Goal: Transaction & Acquisition: Purchase product/service

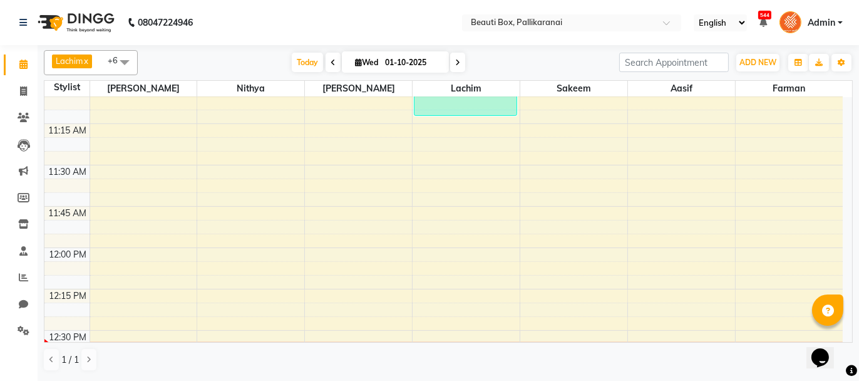
scroll to position [501, 0]
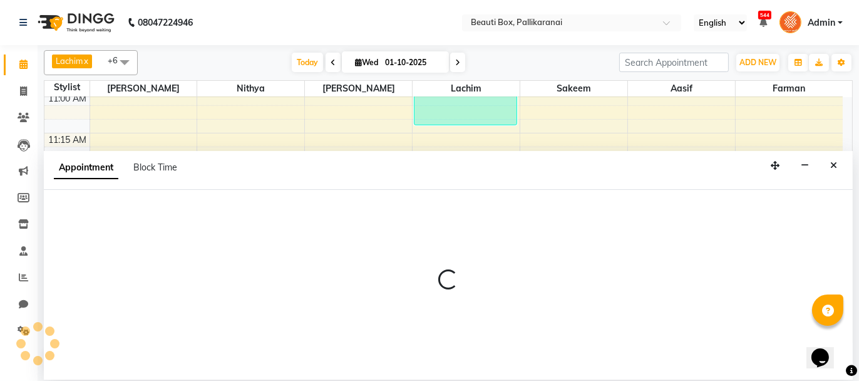
select select "7616"
select select "690"
select select "tentative"
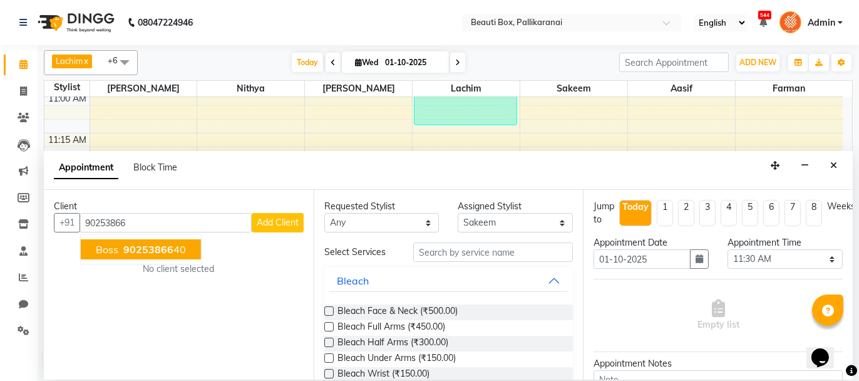
click at [175, 245] on ngb-highlight "90253866 40" at bounding box center [153, 249] width 65 height 13
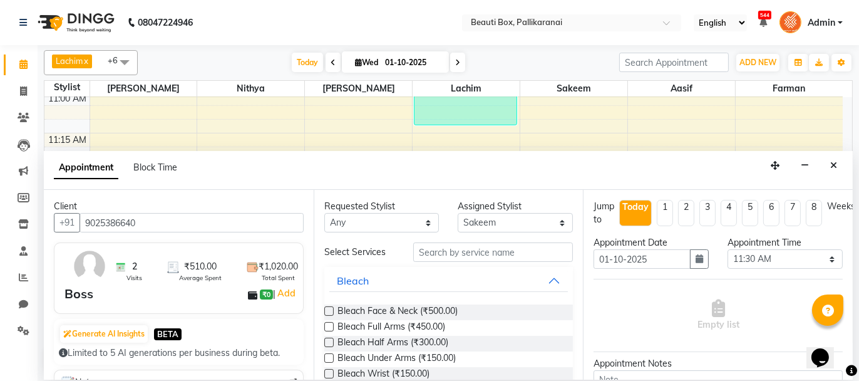
type input "9025386640"
click at [446, 253] on input "text" at bounding box center [493, 251] width 160 height 19
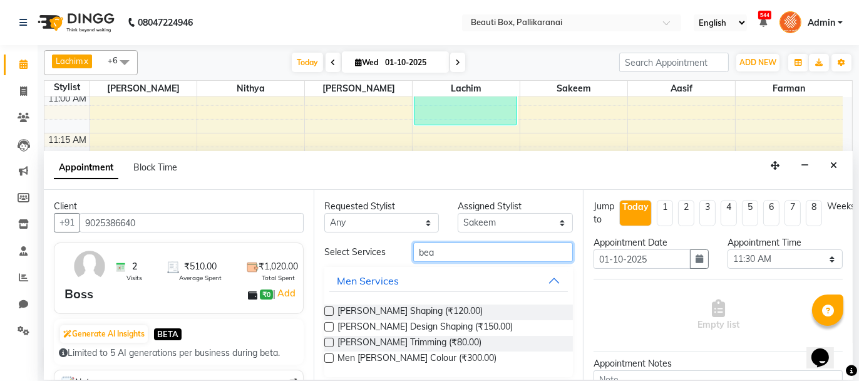
type input "bea"
click at [325, 306] on label at bounding box center [328, 310] width 9 height 9
click at [325, 308] on input "checkbox" at bounding box center [328, 312] width 8 height 8
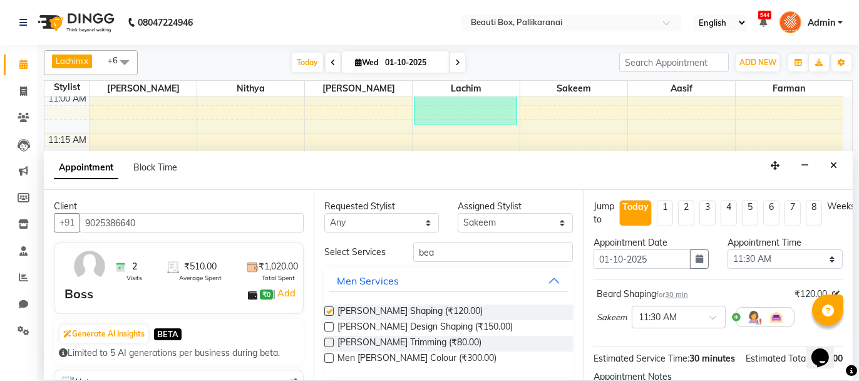
checkbox input "false"
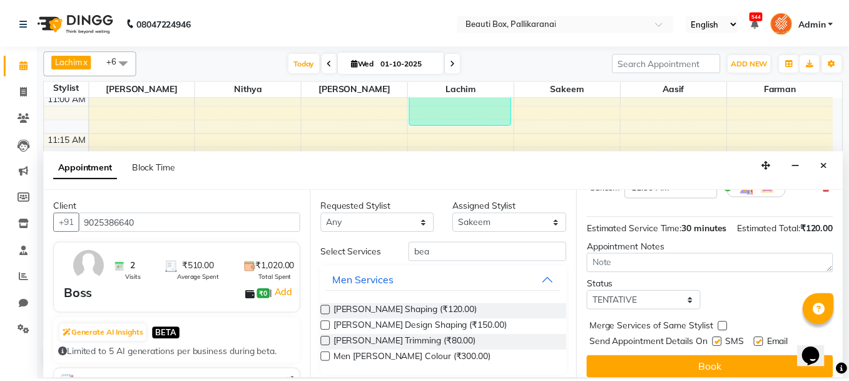
scroll to position [151, 0]
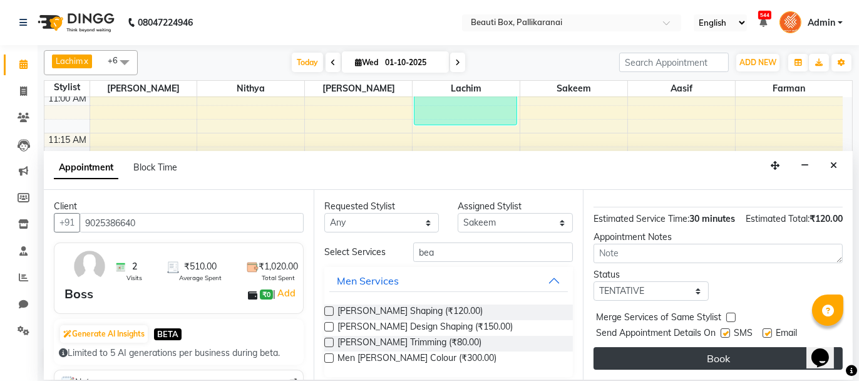
click at [737, 350] on button "Book" at bounding box center [717, 358] width 249 height 23
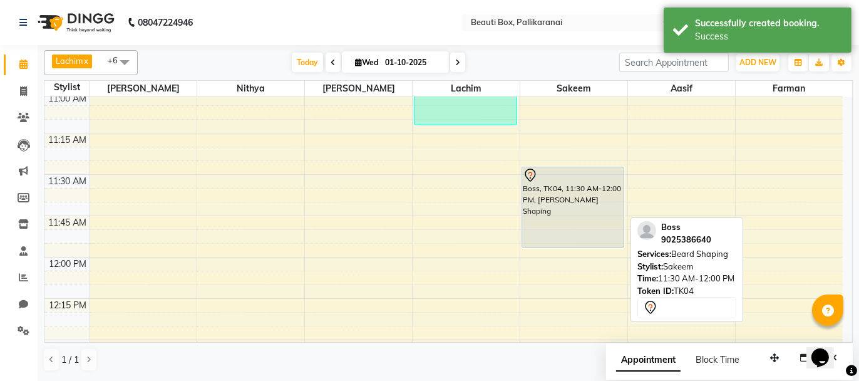
click at [561, 200] on div "Boss, TK04, 11:30 AM-12:00 PM, [PERSON_NAME] Shaping" at bounding box center [573, 207] width 102 height 80
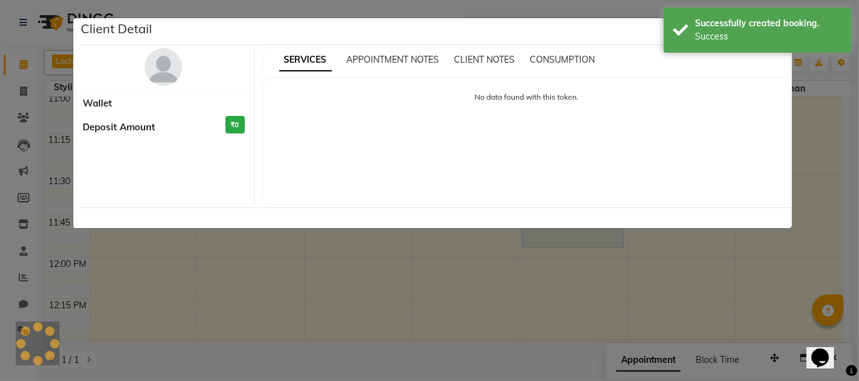
select select "7"
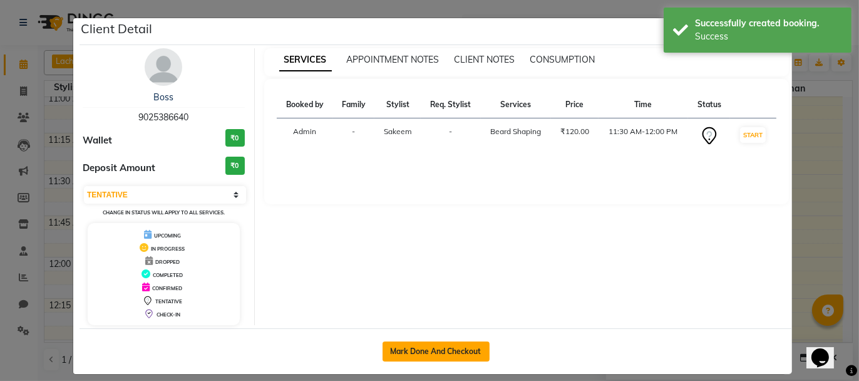
click at [445, 344] on button "Mark Done And Checkout" at bounding box center [435, 351] width 107 height 20
select select "service"
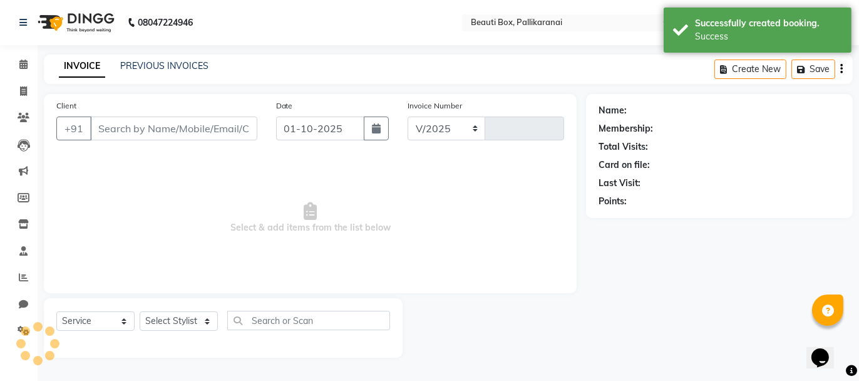
select select "11"
type input "2893"
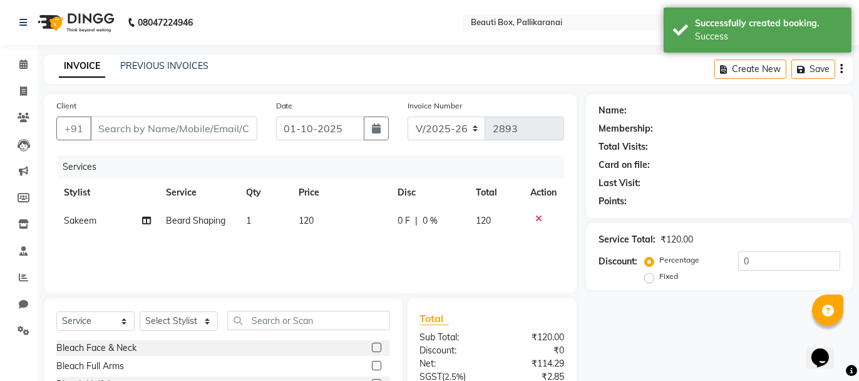
type input "9025386640"
select select "7616"
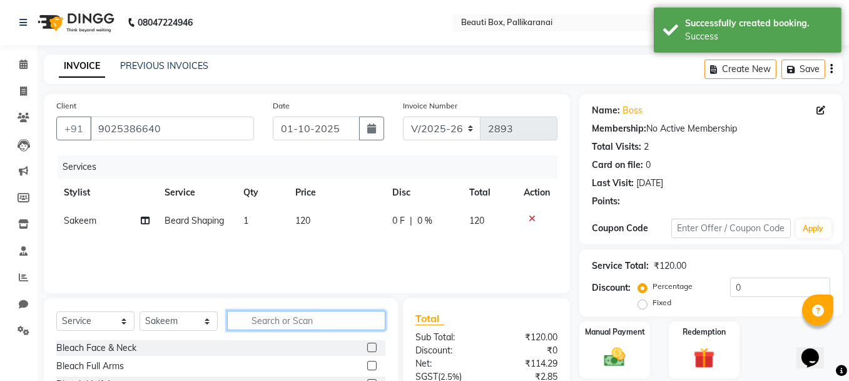
click at [317, 312] on input "text" at bounding box center [306, 319] width 158 height 19
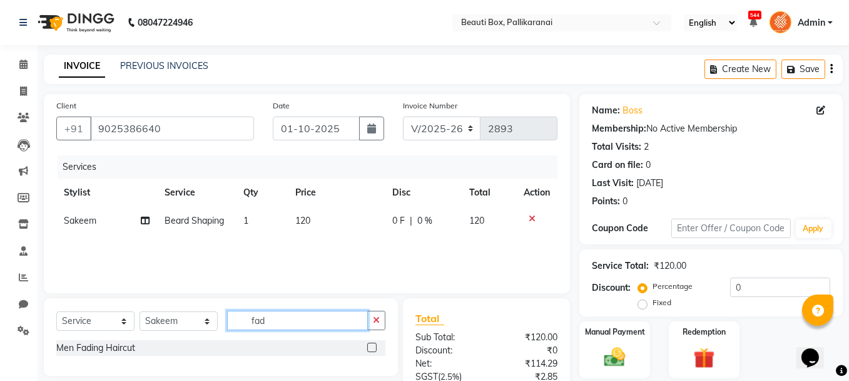
type input "fad"
click at [374, 347] on label at bounding box center [371, 346] width 9 height 9
click at [374, 347] on input "checkbox" at bounding box center [371, 348] width 8 height 8
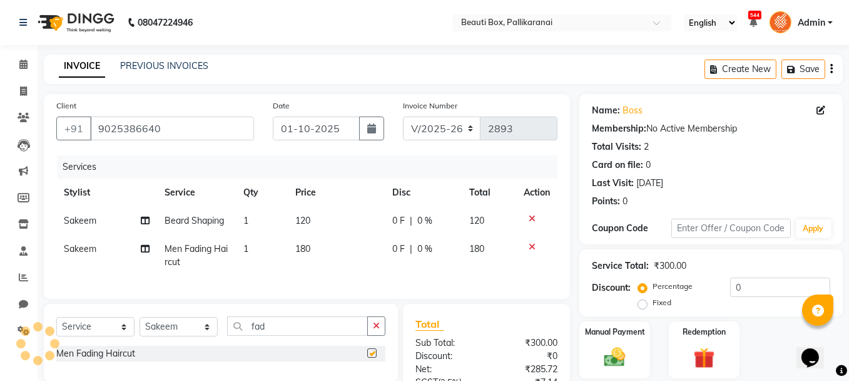
checkbox input "false"
click at [621, 350] on img at bounding box center [615, 356] width 36 height 25
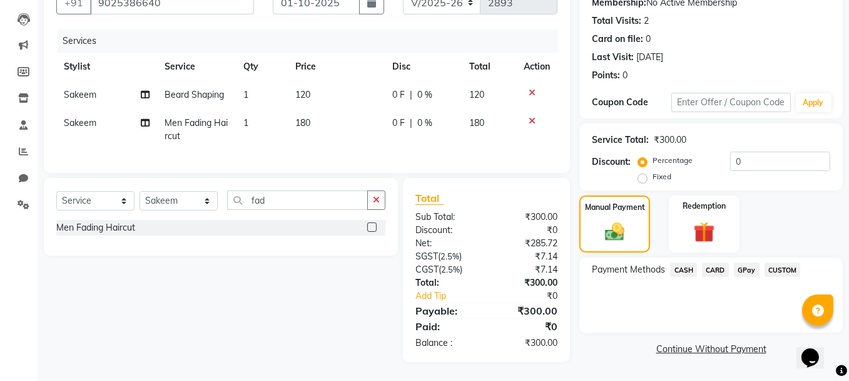
click at [750, 262] on span "GPay" at bounding box center [747, 269] width 26 height 14
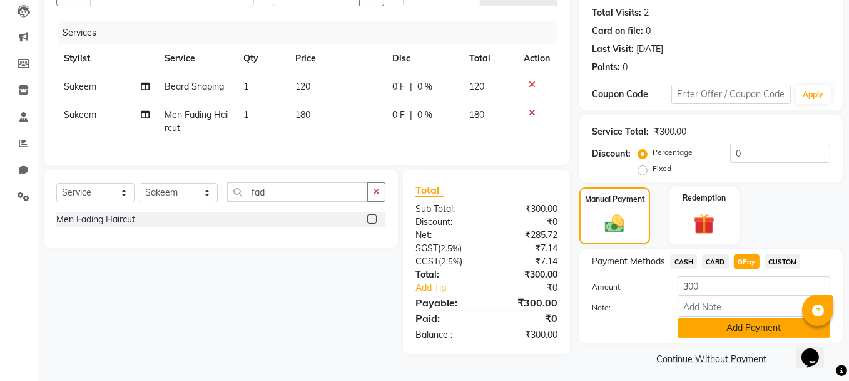
click at [742, 327] on button "Add Payment" at bounding box center [754, 327] width 153 height 19
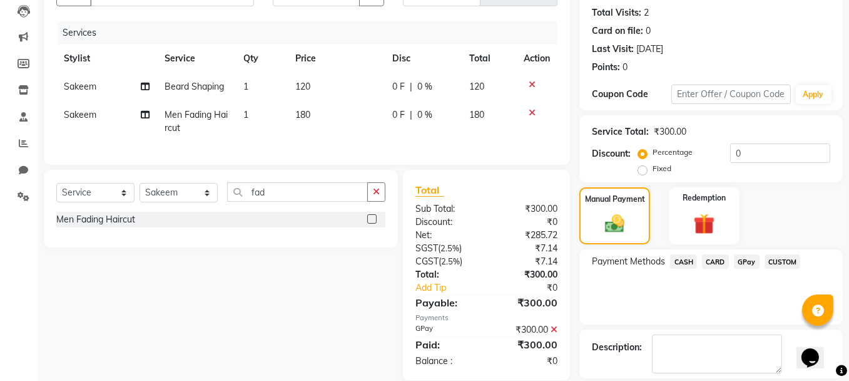
click at [745, 254] on span "GPay" at bounding box center [747, 261] width 26 height 14
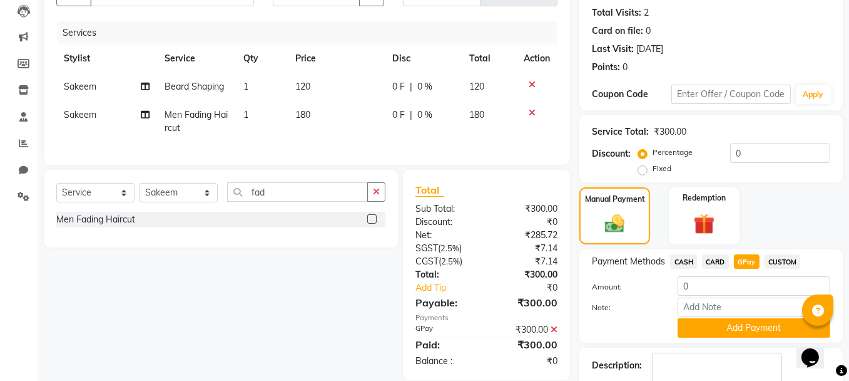
click at [745, 254] on span "GPay" at bounding box center [747, 261] width 26 height 14
click at [753, 324] on button "Add Payment" at bounding box center [754, 327] width 153 height 19
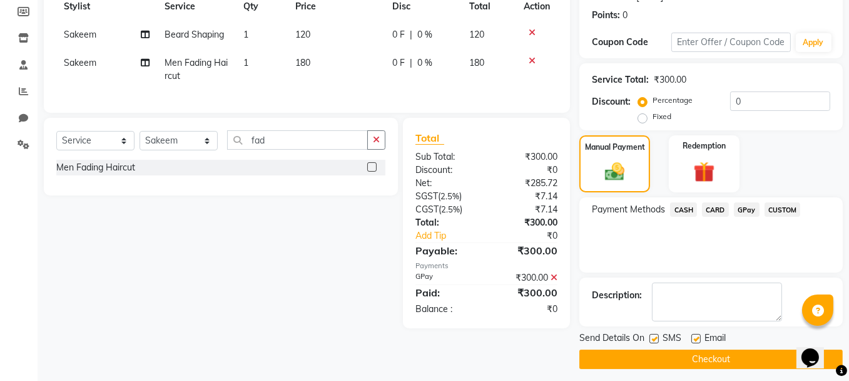
scroll to position [191, 0]
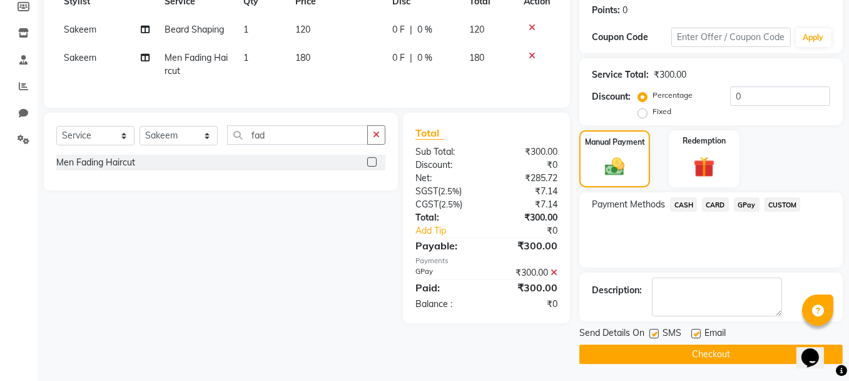
click at [553, 277] on icon at bounding box center [554, 272] width 7 height 9
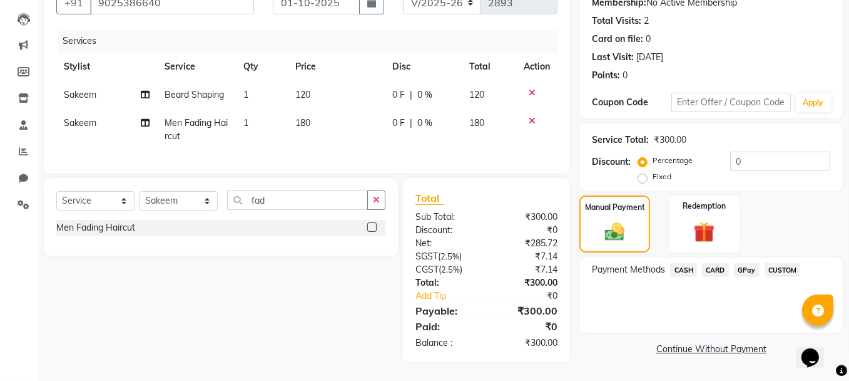
click at [739, 262] on span "GPay" at bounding box center [747, 269] width 26 height 14
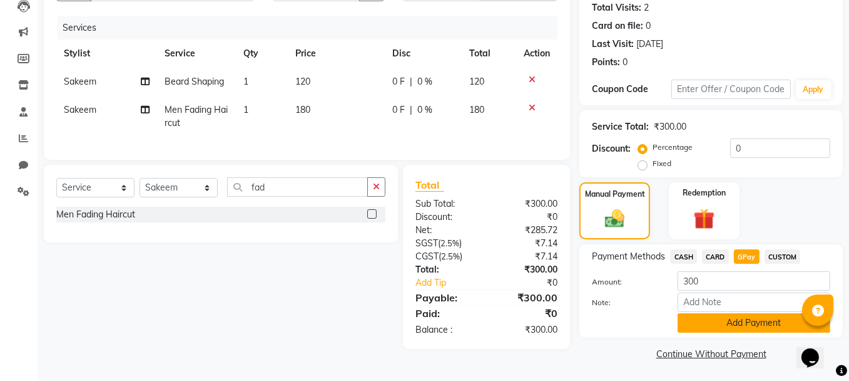
click at [734, 318] on button "Add Payment" at bounding box center [754, 322] width 153 height 19
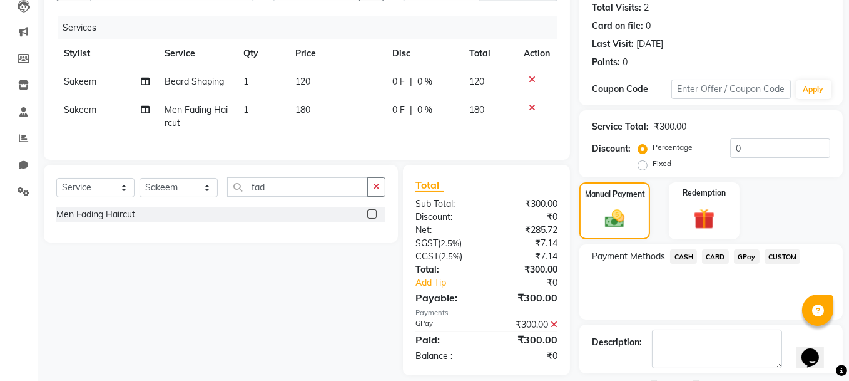
scroll to position [191, 0]
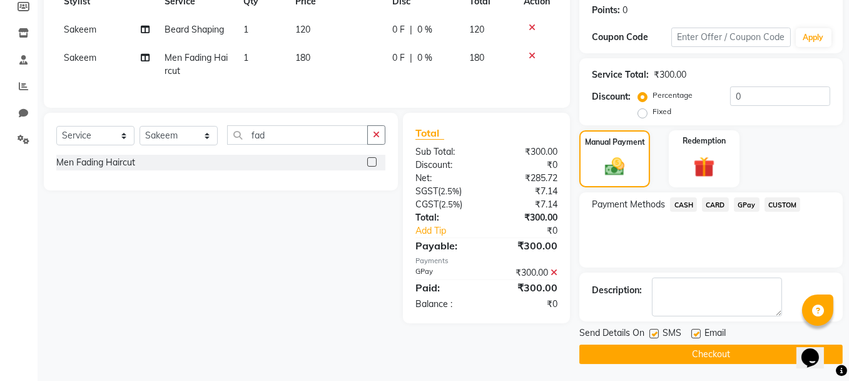
click at [722, 349] on button "Checkout" at bounding box center [711, 353] width 263 height 19
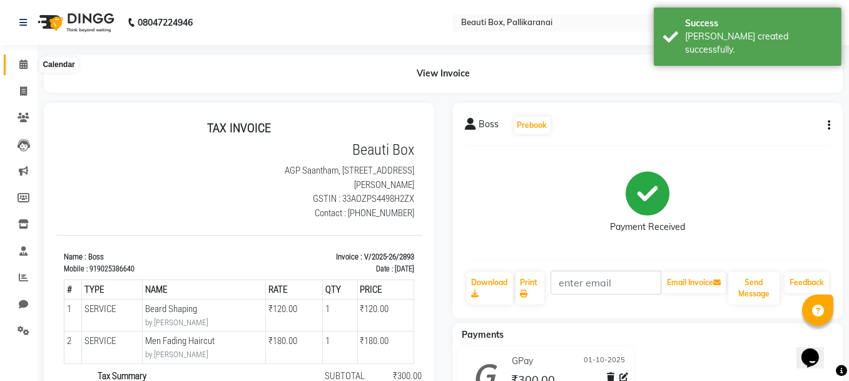
click at [21, 66] on icon at bounding box center [23, 63] width 8 height 9
